Goal: Find specific page/section: Find specific page/section

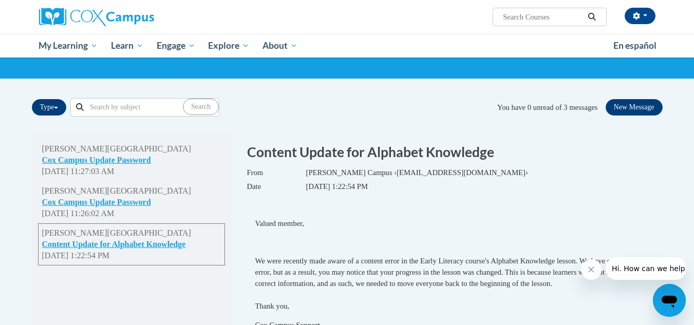
scroll to position [58, 0]
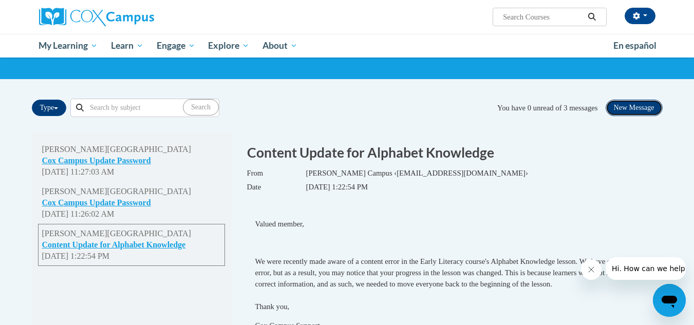
click at [625, 107] on button "New Message" at bounding box center [633, 108] width 57 height 16
select select
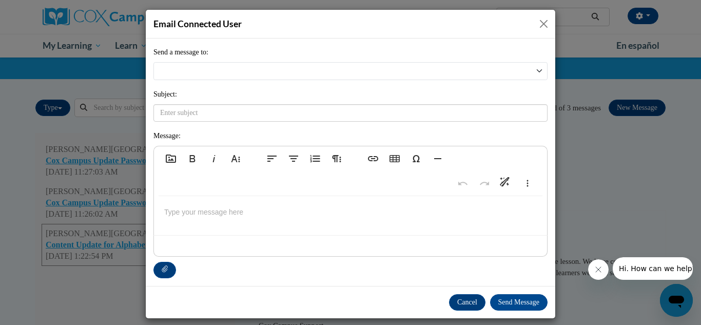
click at [538, 23] on button "Close" at bounding box center [543, 23] width 13 height 13
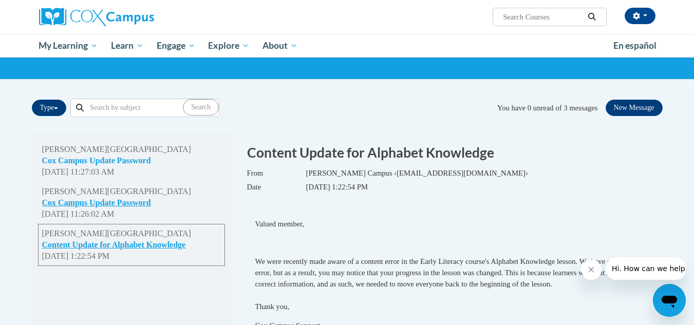
click at [129, 160] on button "Cox Campus Update Password" at bounding box center [96, 160] width 109 height 11
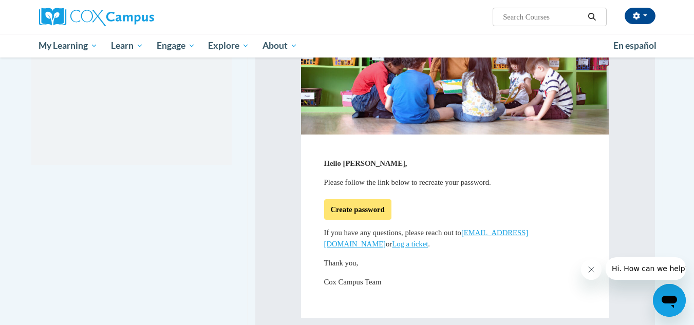
scroll to position [0, 0]
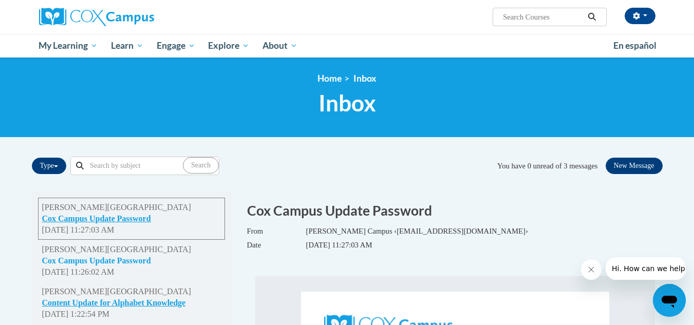
click at [105, 265] on button "Cox Campus Update Password" at bounding box center [96, 260] width 109 height 11
